Goal: Task Accomplishment & Management: Use online tool/utility

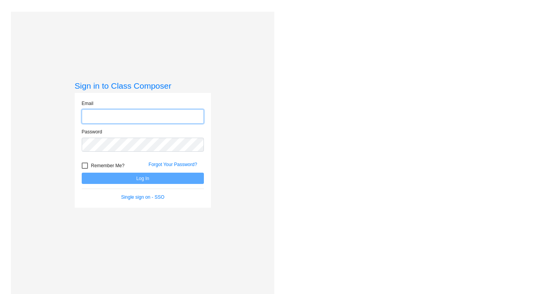
click at [113, 114] on input "email" at bounding box center [143, 116] width 122 height 14
type input "[EMAIL_ADDRESS][DOMAIN_NAME]"
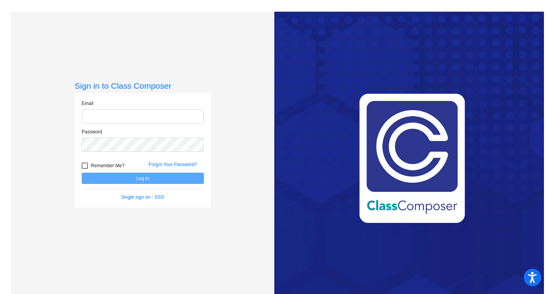
click at [118, 116] on input "email" at bounding box center [143, 116] width 122 height 14
type input "[EMAIL_ADDRESS][DOMAIN_NAME]"
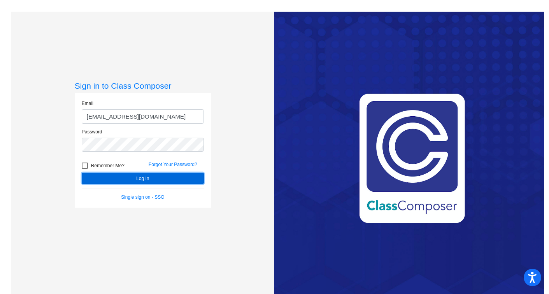
click at [130, 179] on button "Log In" at bounding box center [143, 178] width 122 height 11
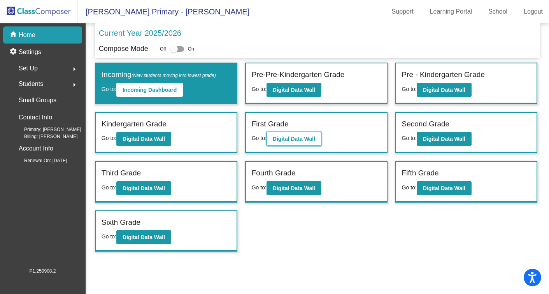
click at [289, 141] on b "Digital Data Wall" at bounding box center [294, 139] width 42 height 6
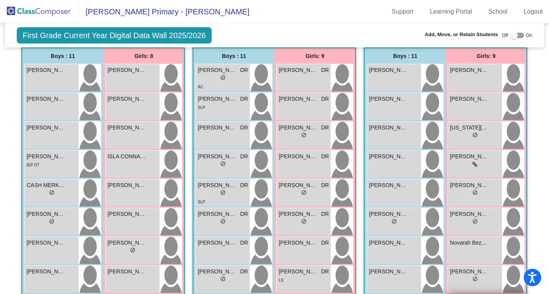
scroll to position [588, 0]
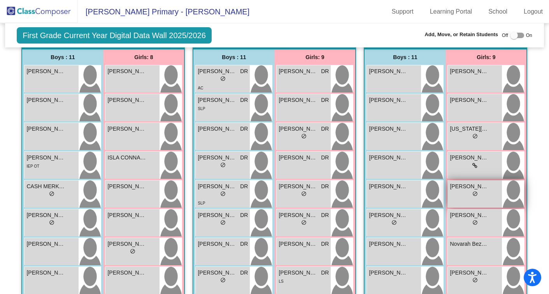
click at [465, 196] on div "lock do_not_disturb_alt" at bounding box center [475, 195] width 50 height 8
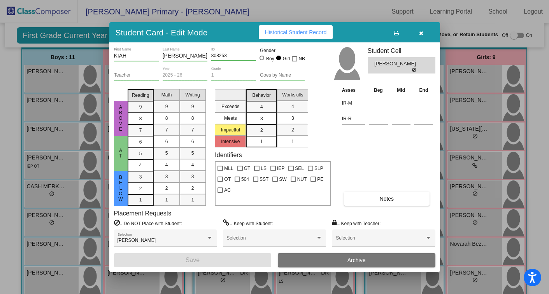
click at [418, 33] on button "button" at bounding box center [421, 32] width 25 height 14
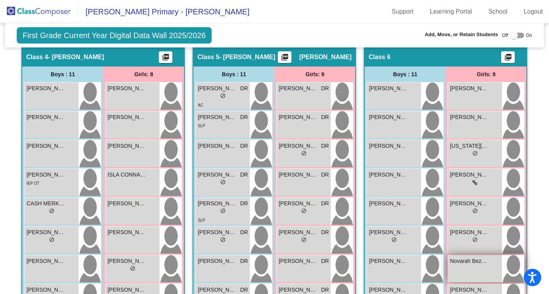
scroll to position [569, 0]
